Goal: Task Accomplishment & Management: Manage account settings

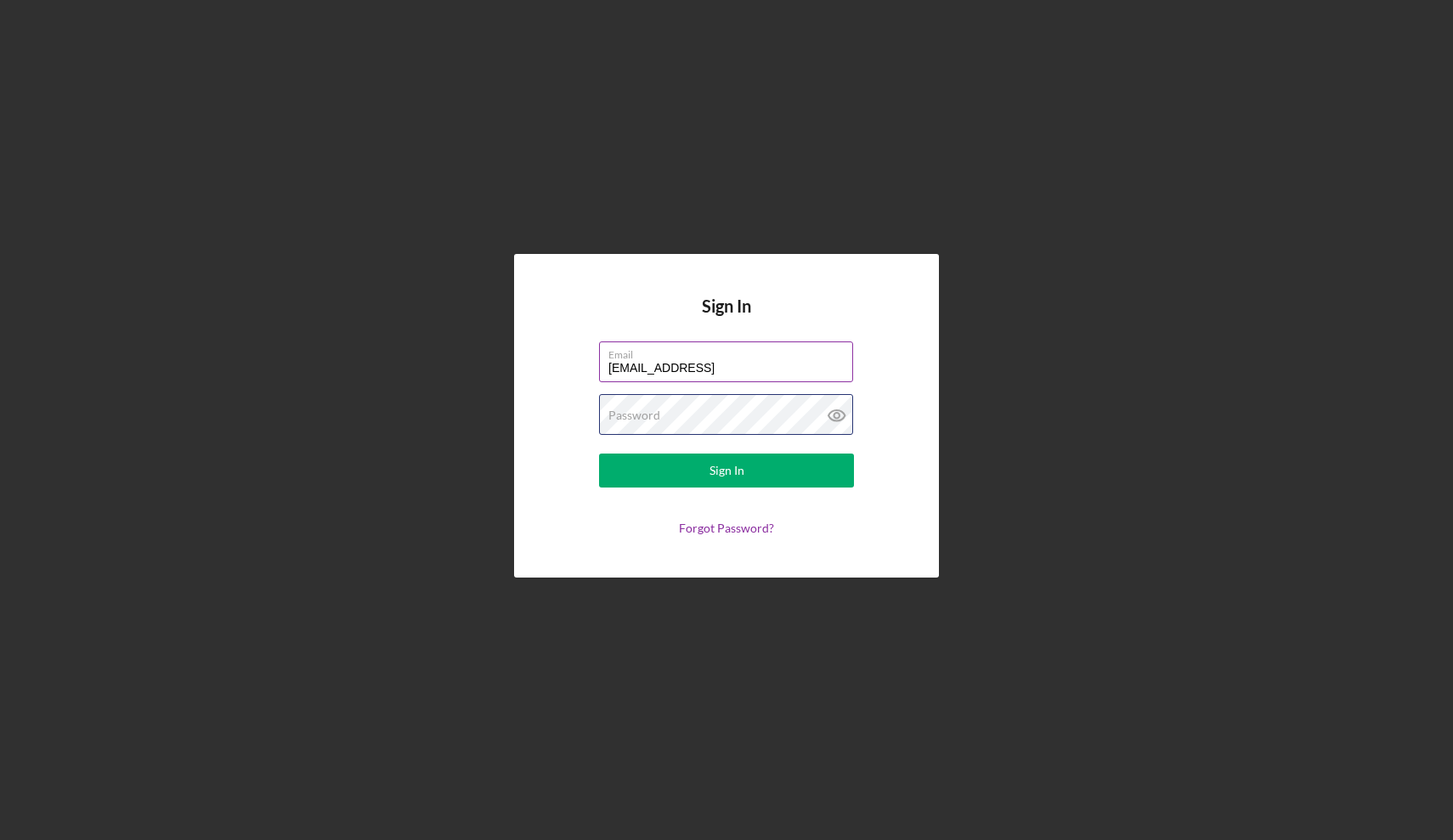
click at [726, 471] on button "Sign In" at bounding box center [726, 471] width 255 height 34
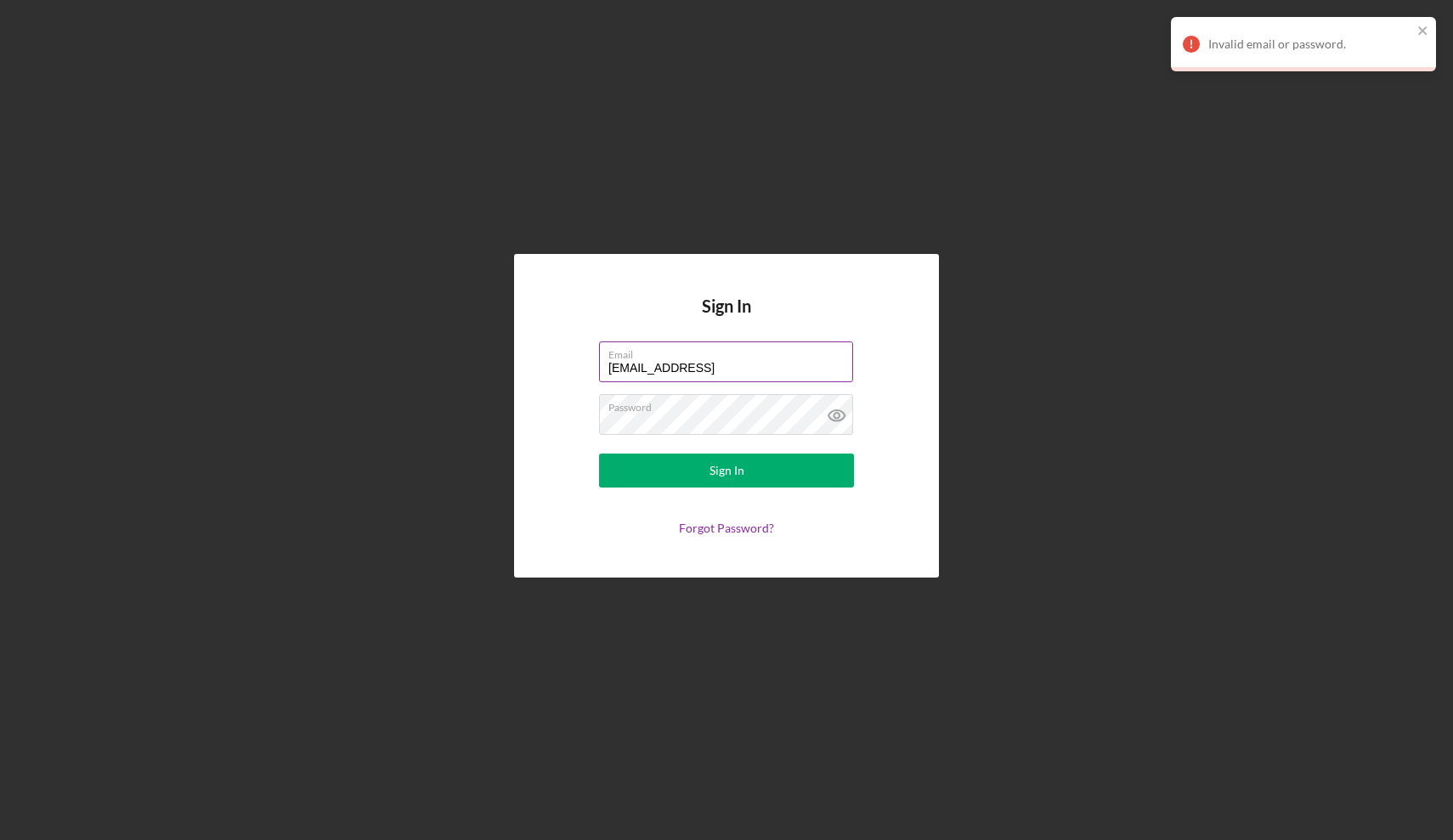
click at [725, 371] on input "[EMAIL_ADDRESS]" at bounding box center [726, 361] width 254 height 41
type input "[EMAIL_ADDRESS][DOMAIN_NAME]"
click at [726, 471] on button "Sign In" at bounding box center [726, 471] width 255 height 34
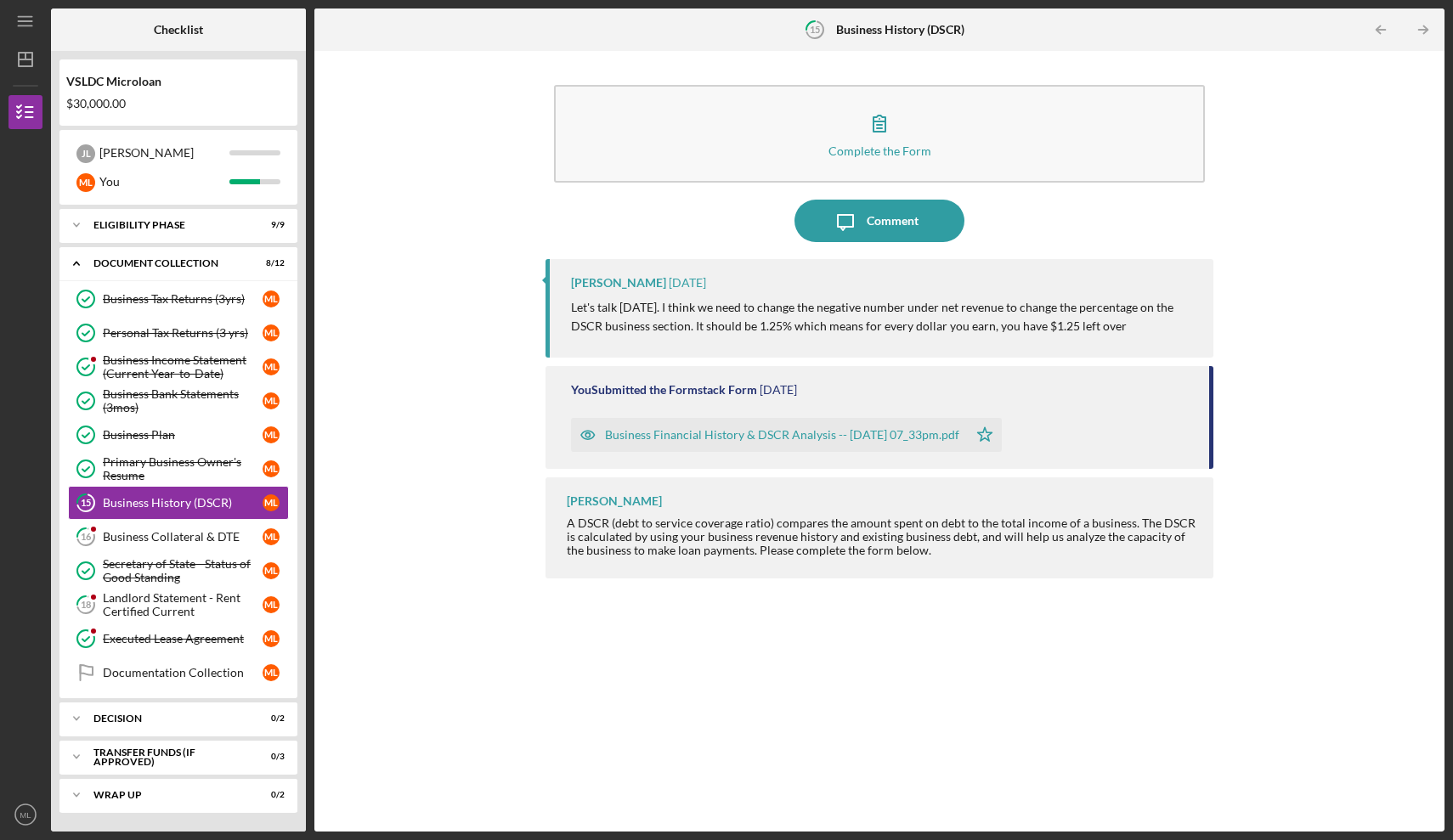
click at [856, 435] on div "Business Financial History & DSCR Analysis -- [DATE] 07_33pm.pdf" at bounding box center [782, 434] width 355 height 14
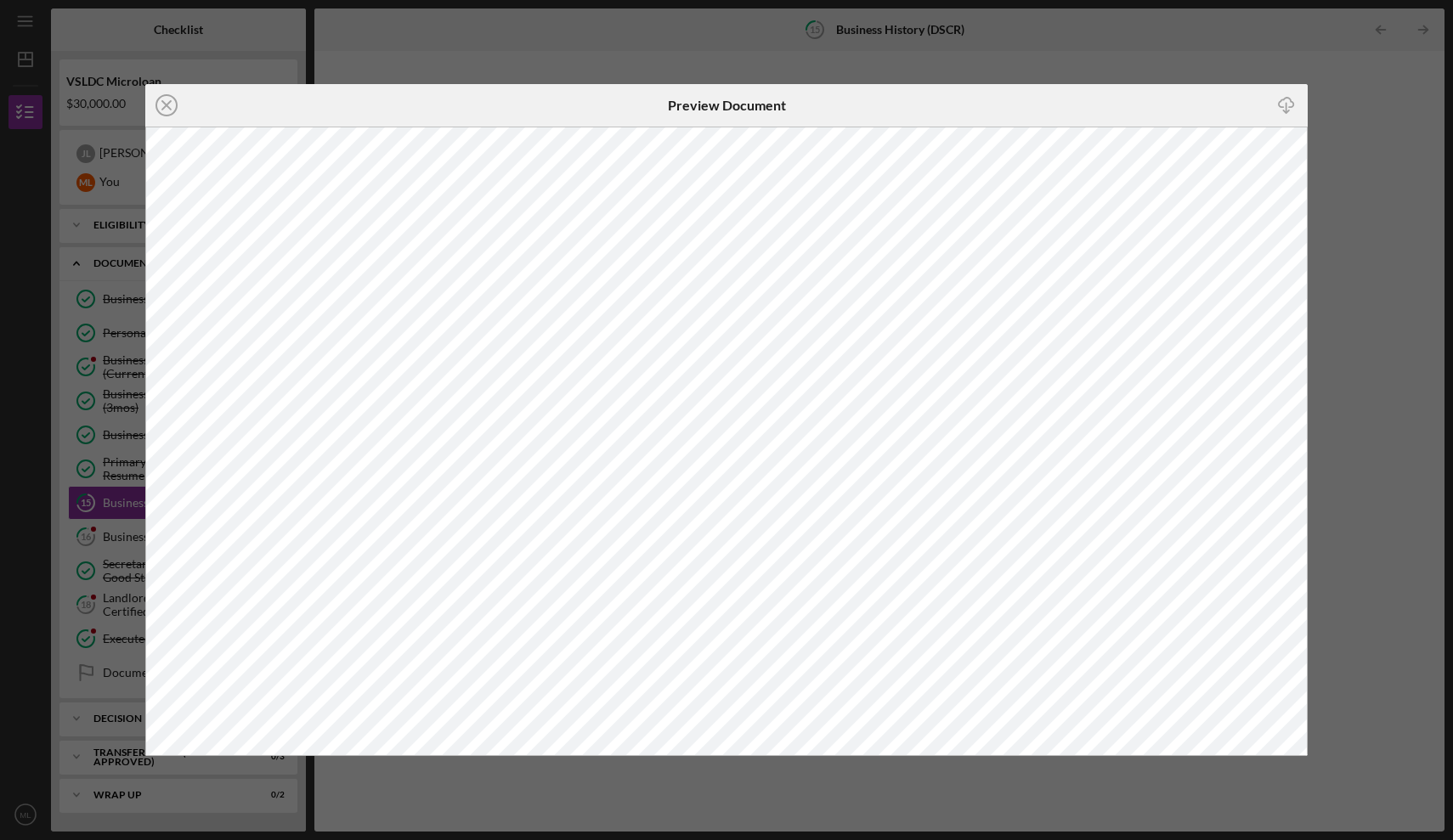
click at [1221, 780] on div "Icon/Close Preview Document Icon/Download" at bounding box center [726, 420] width 1453 height 840
click at [1243, 78] on div "Icon/Close Preview Document Icon/Download" at bounding box center [726, 420] width 1453 height 840
click at [1230, 58] on div "Icon/Close Preview Document Icon/Download" at bounding box center [726, 420] width 1453 height 840
click at [166, 106] on line at bounding box center [166, 105] width 8 height 8
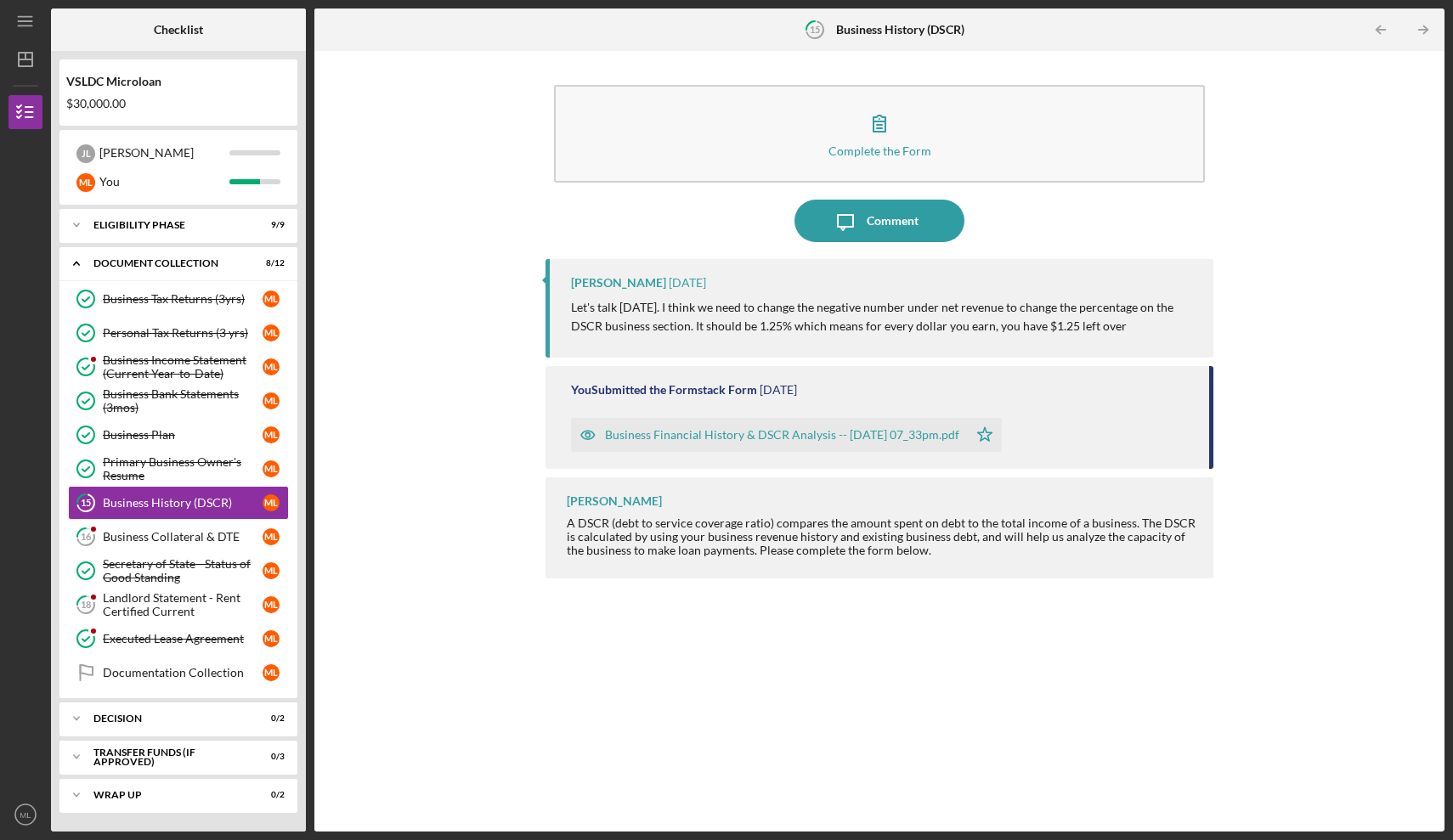
click at [637, 432] on div "Business Financial History & DSCR Analysis -- [DATE] 07_33pm.pdf" at bounding box center [782, 434] width 355 height 14
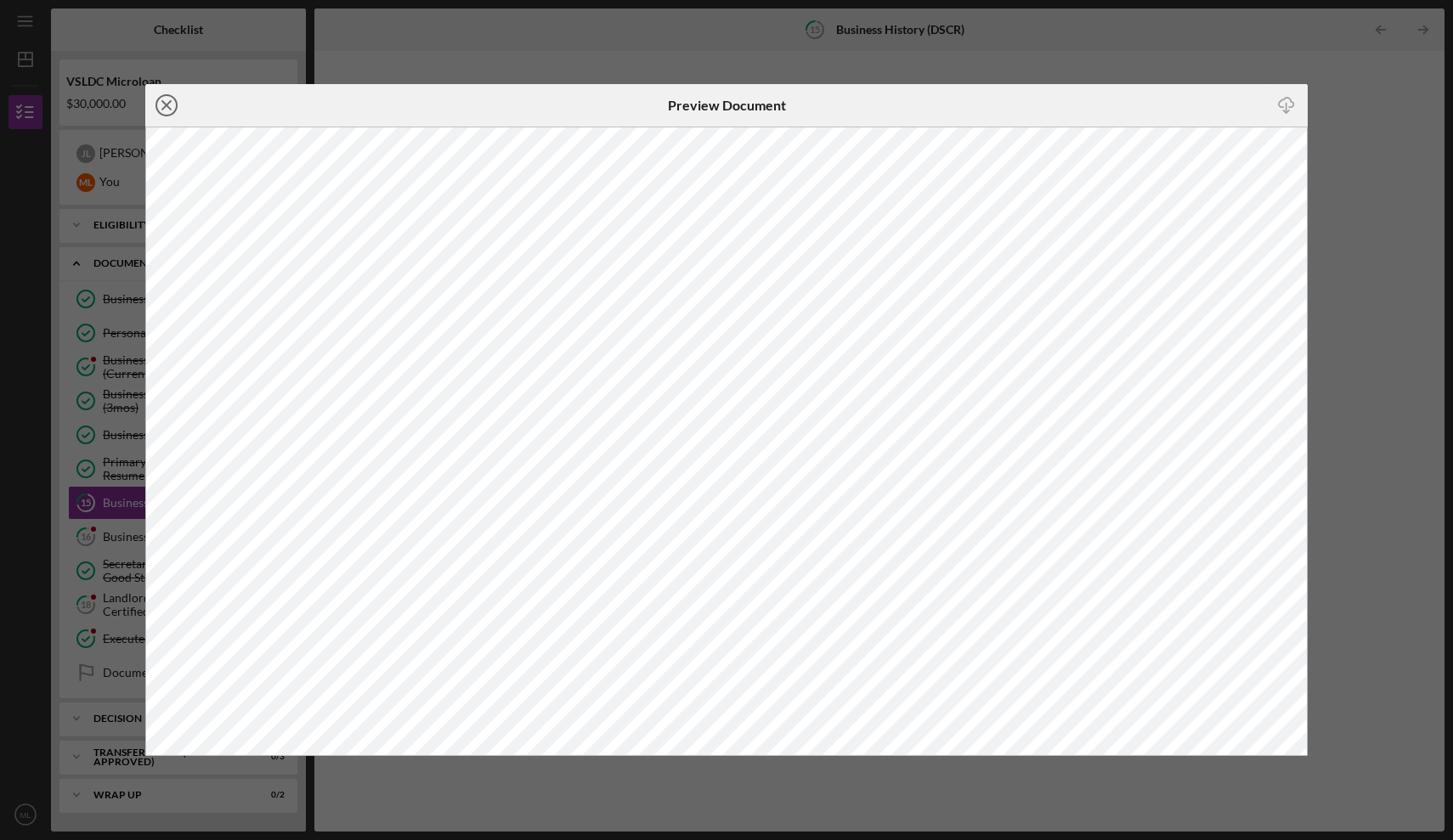
click at [167, 98] on icon "Icon/Close" at bounding box center [166, 105] width 42 height 42
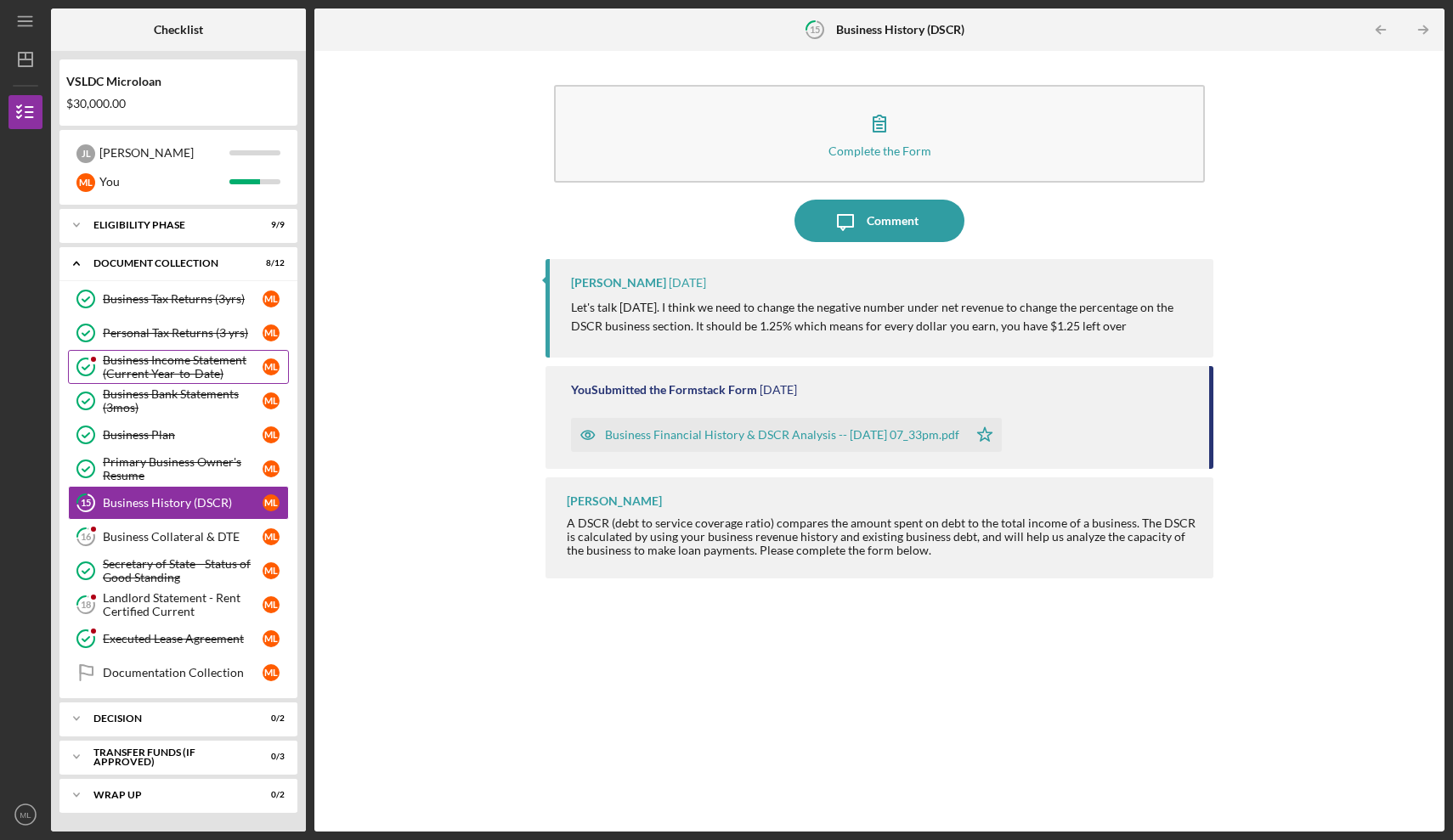
click at [225, 352] on link "Business Income Statement (Current Year-to-Date) Business Income Statement (Cur…" at bounding box center [178, 367] width 221 height 34
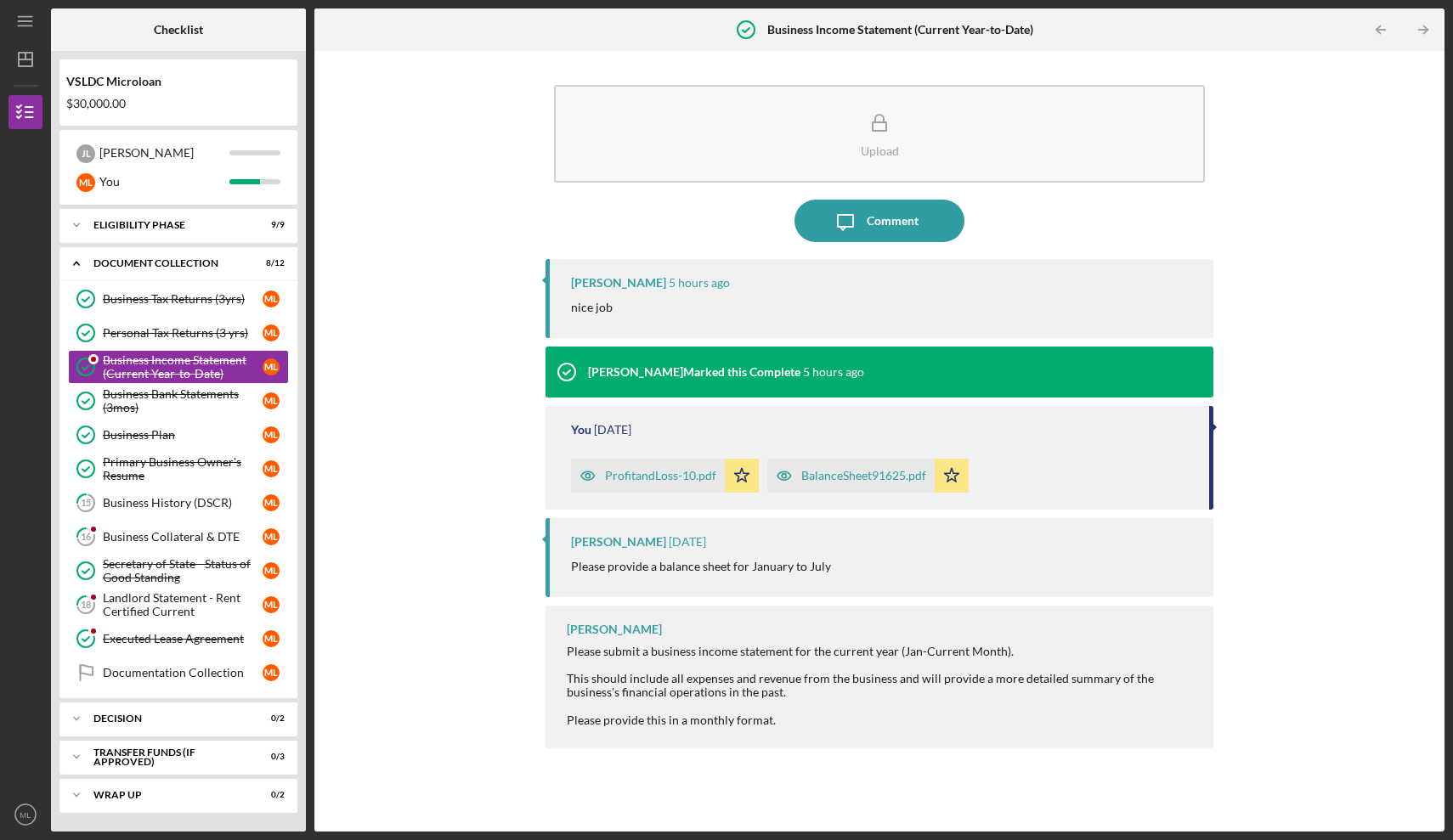
click at [639, 479] on div "ProfitandLoss-10.pdf" at bounding box center [660, 475] width 111 height 14
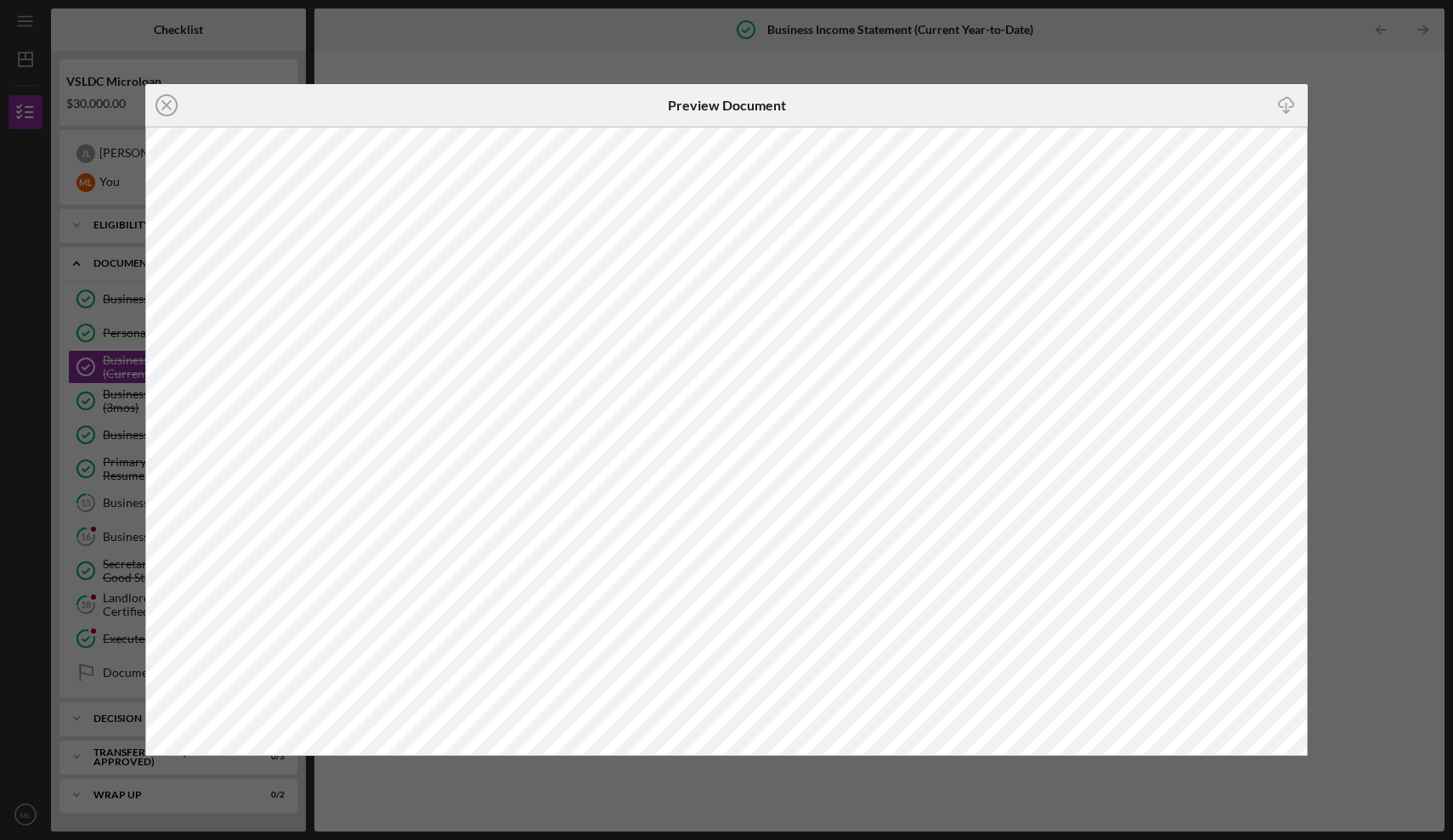
click at [652, 780] on div "Icon/Close Preview Document Icon/Download" at bounding box center [726, 420] width 1453 height 840
click at [1088, 767] on div "Icon/Close Preview Document Icon/Download" at bounding box center [726, 420] width 1453 height 840
click at [1326, 612] on div "Icon/Close Preview Document Icon/Download" at bounding box center [726, 420] width 1453 height 840
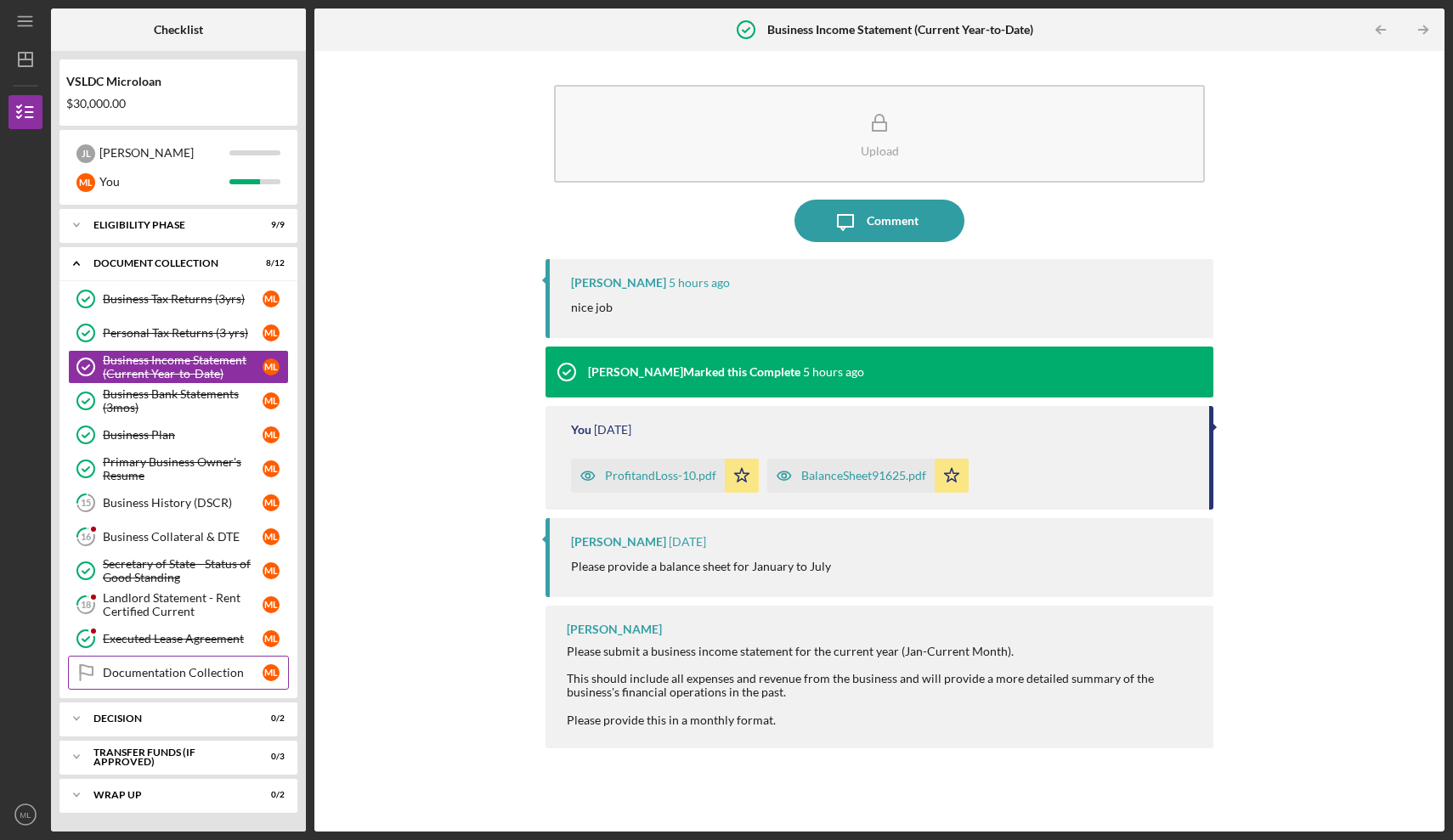
click at [203, 660] on link "Documentation Collection Documentation Collection M L" at bounding box center [178, 673] width 221 height 34
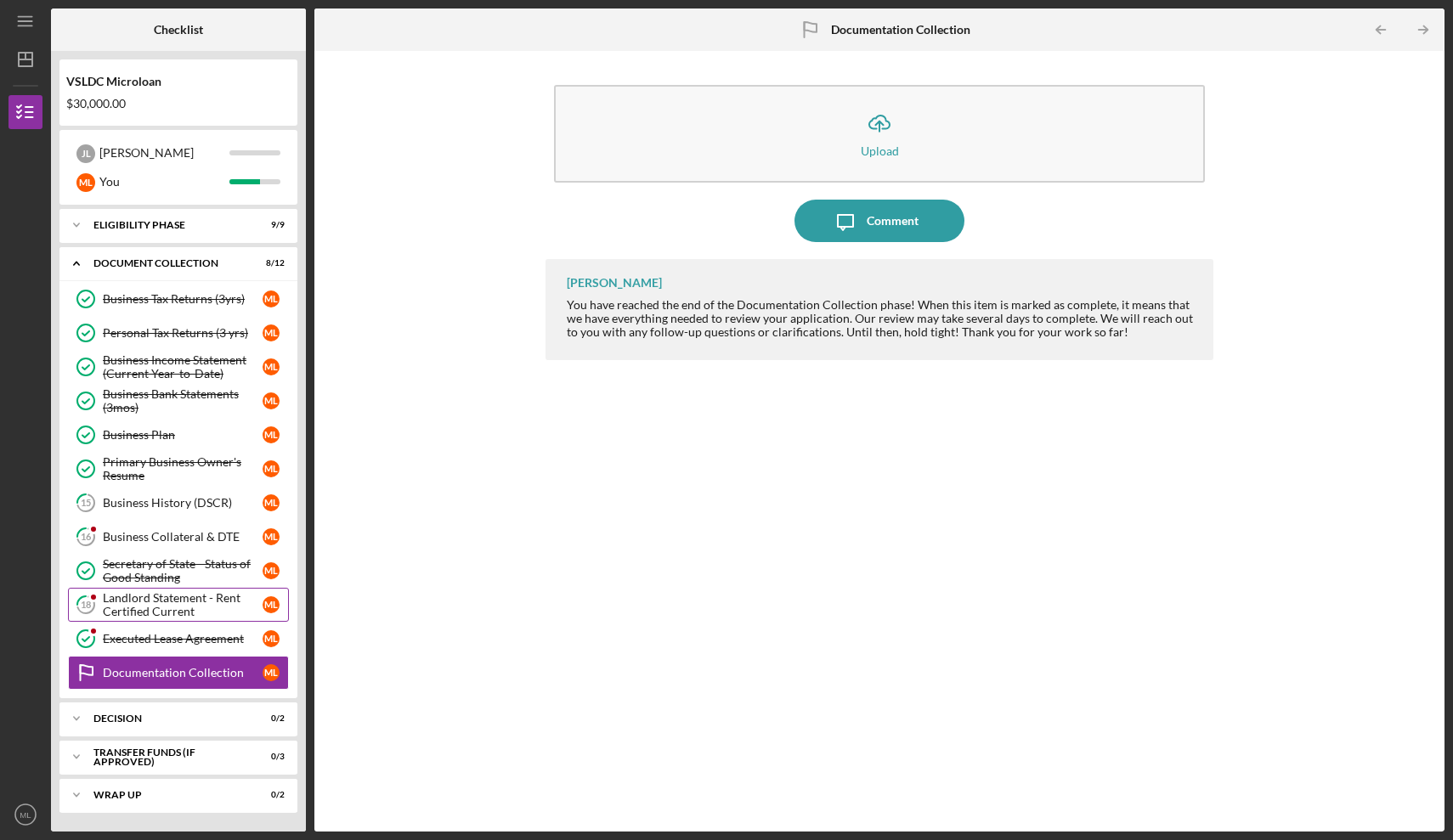
click at [203, 605] on div "Landlord Statement - Rent Certified Current" at bounding box center [182, 605] width 160 height 27
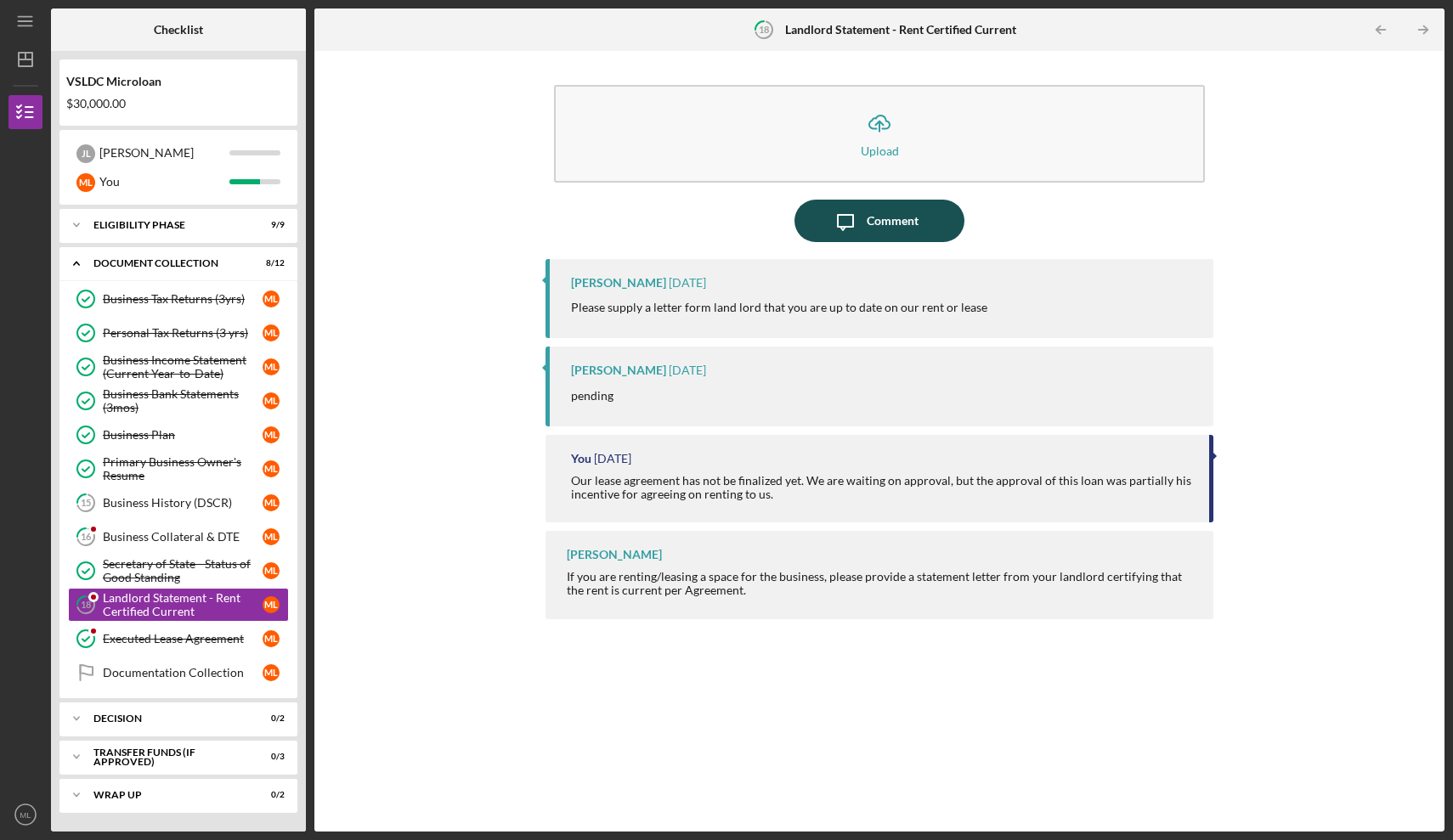
click at [843, 232] on icon "Icon/Message" at bounding box center [845, 220] width 42 height 42
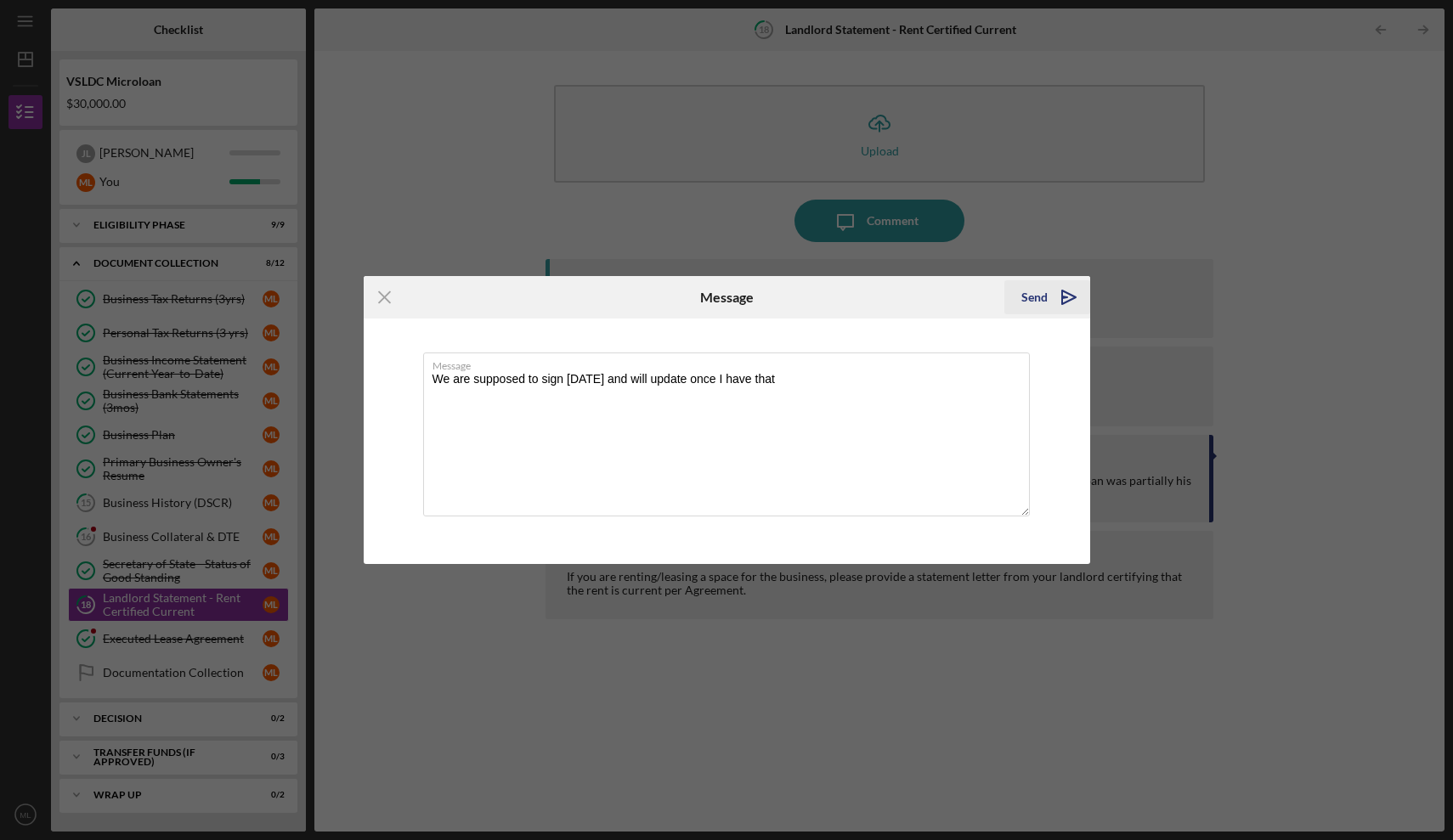
type textarea "We are supposed to sign [DATE] and will update once I have that"
click at [1049, 296] on icon "Icon/icon-invite-send" at bounding box center [1069, 297] width 42 height 42
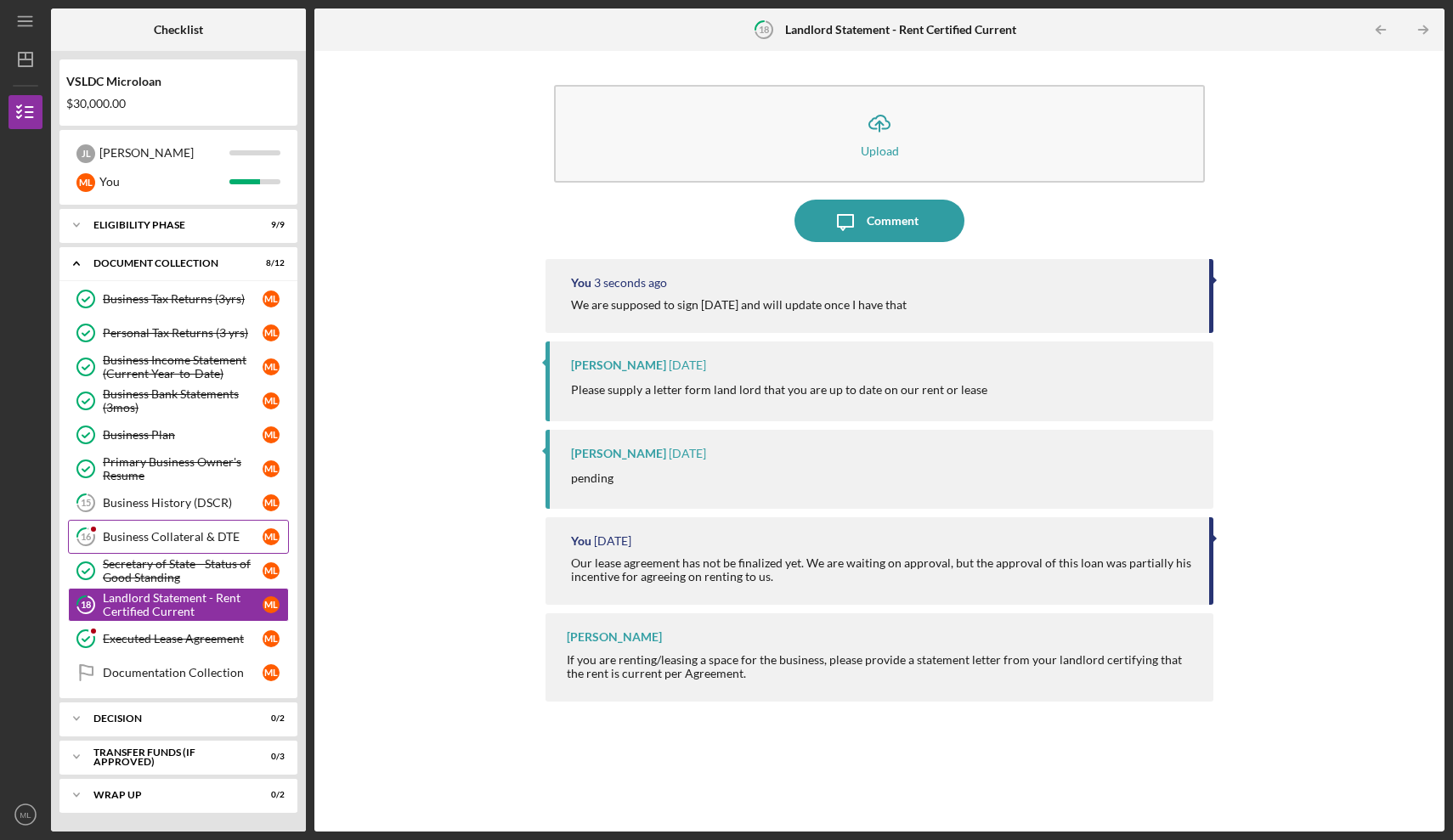
click at [198, 544] on link "16 Business Collateral & DTE M L" at bounding box center [178, 537] width 221 height 34
